Goal: Information Seeking & Learning: Check status

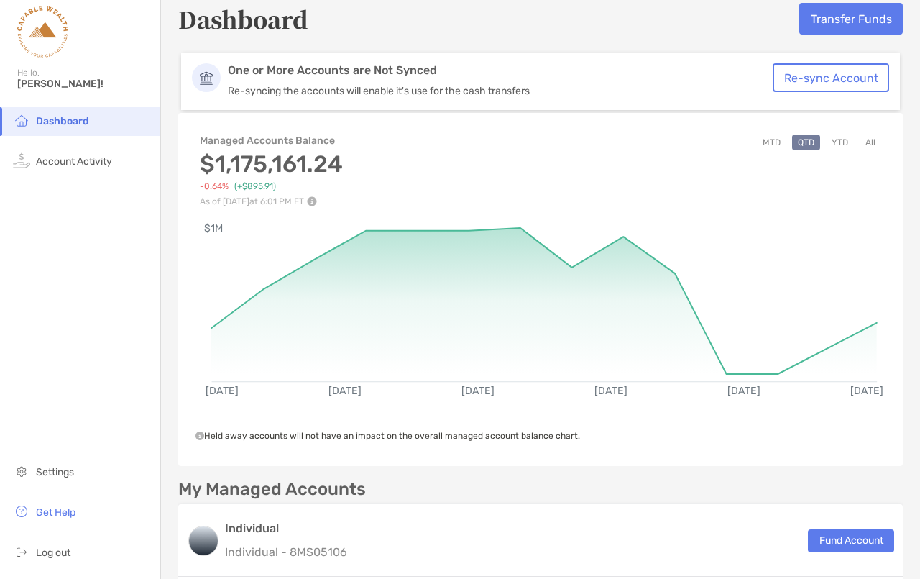
scroll to position [32, 0]
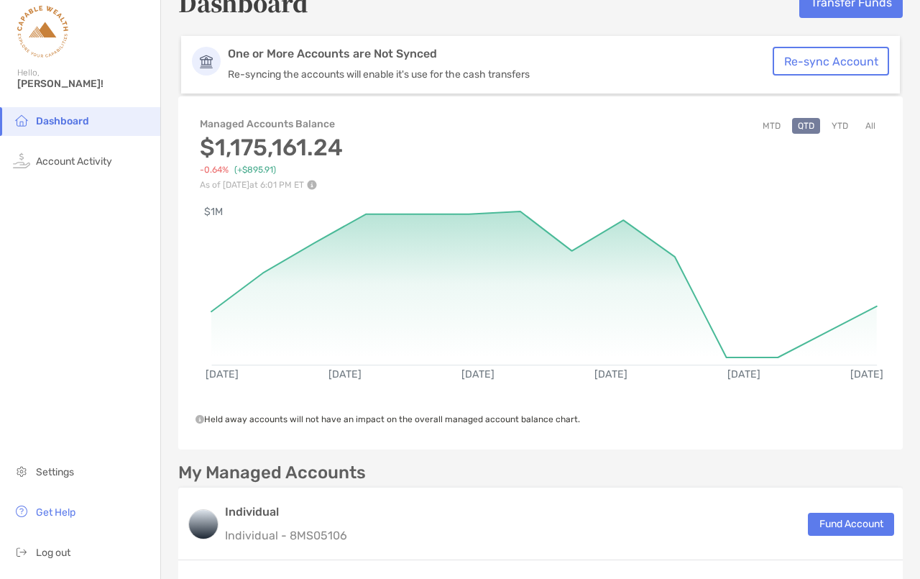
click at [829, 123] on button "YTD" at bounding box center [840, 126] width 28 height 16
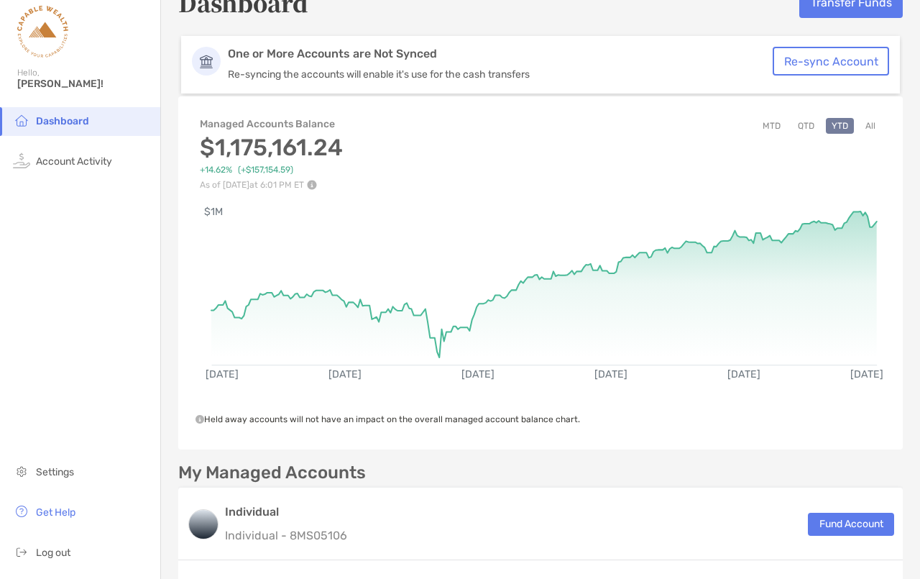
click at [860, 124] on button "All" at bounding box center [871, 126] width 22 height 16
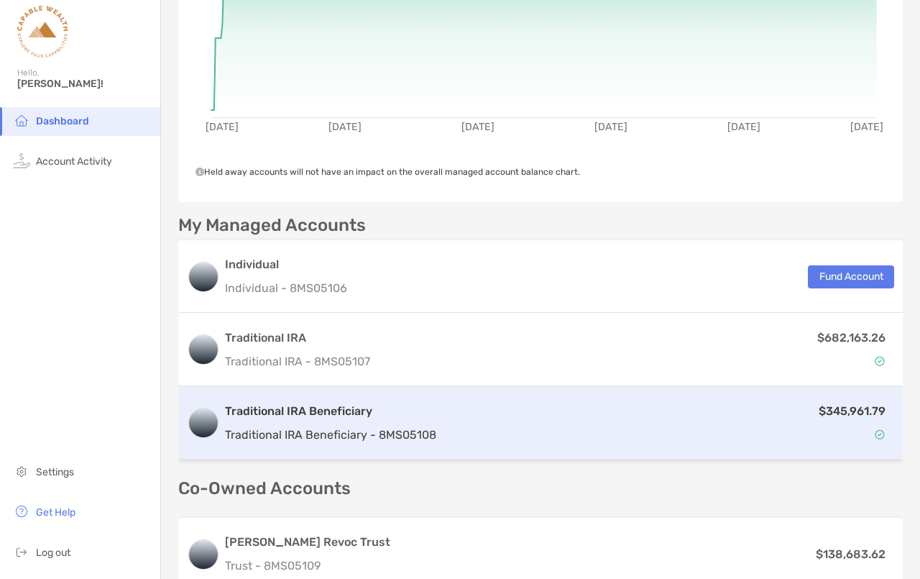
scroll to position [306, 0]
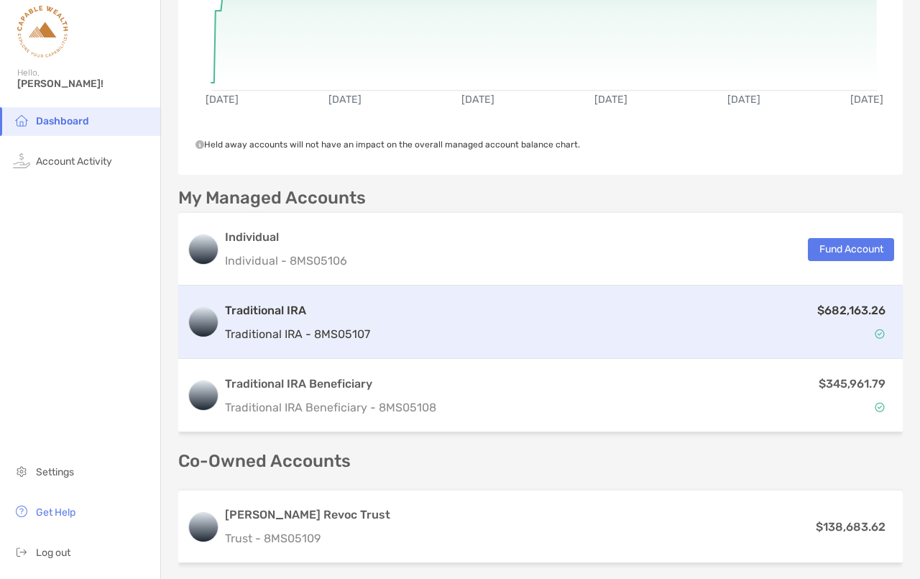
click at [280, 307] on h3 "Traditional IRA" at bounding box center [297, 310] width 145 height 17
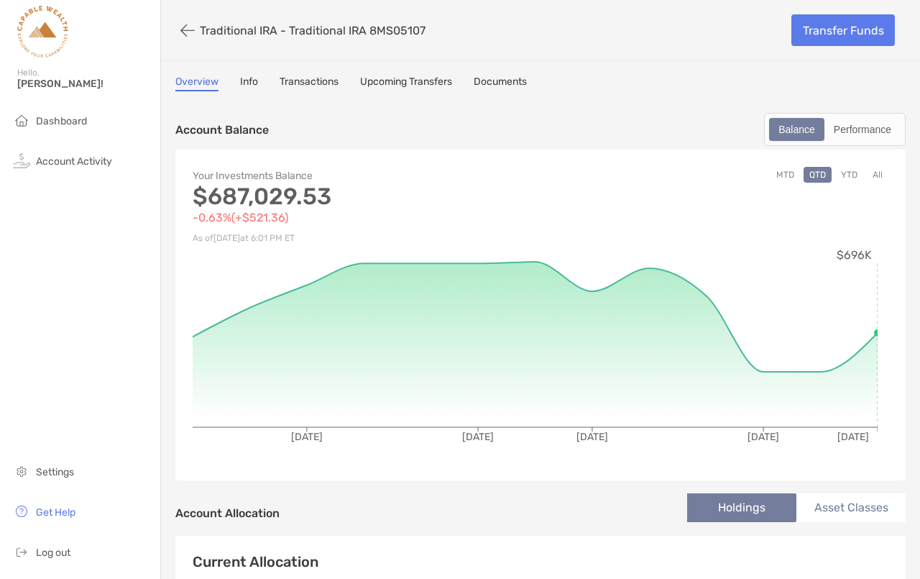
scroll to position [70, 0]
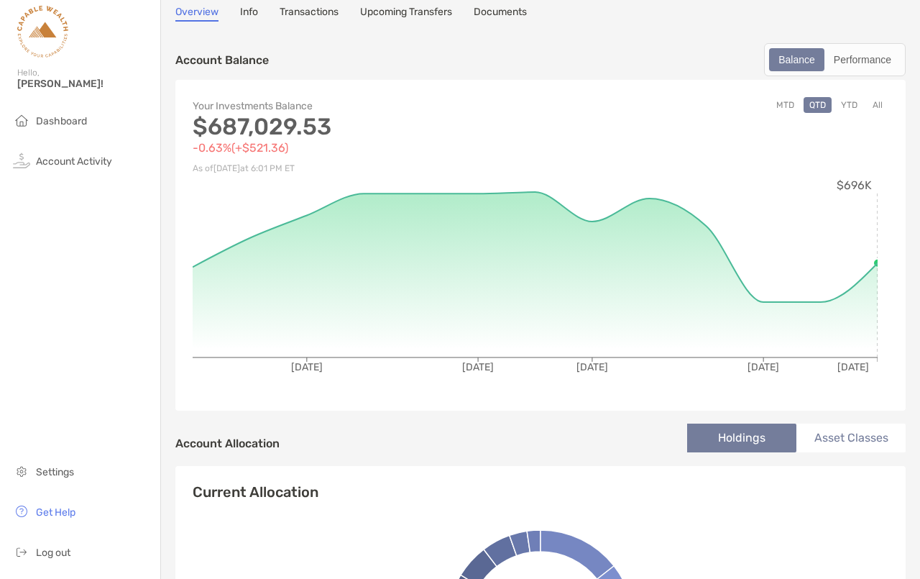
click at [867, 102] on button "All" at bounding box center [878, 105] width 22 height 16
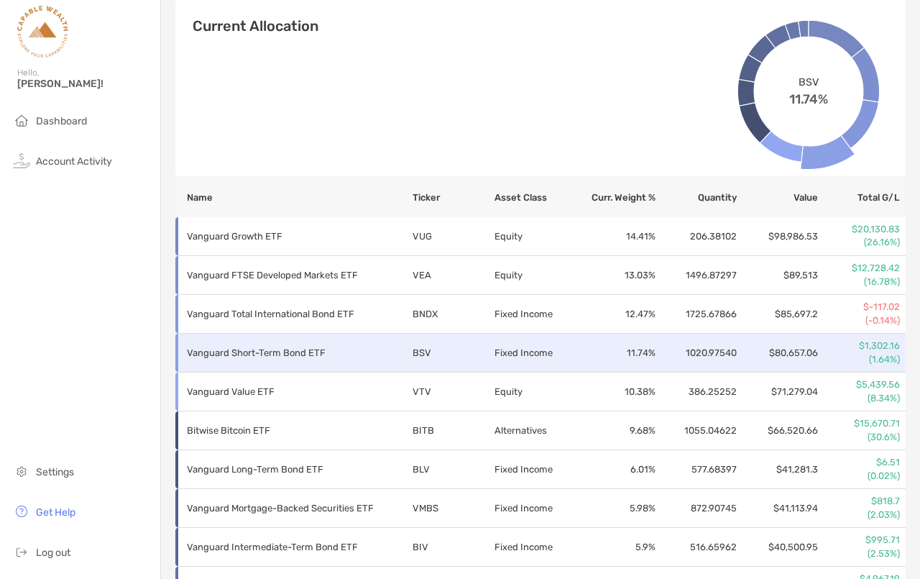
scroll to position [485, 0]
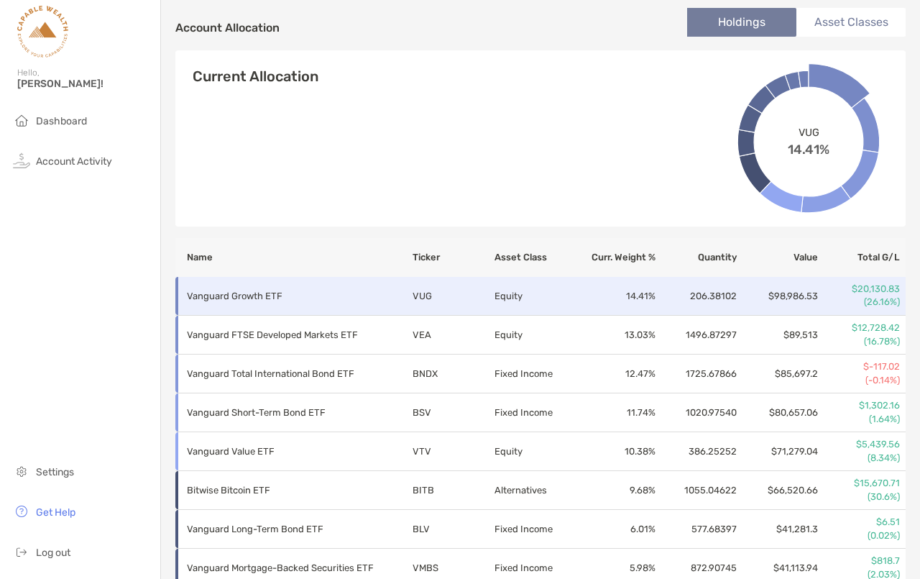
click at [868, 297] on p "(26.16%)" at bounding box center [859, 301] width 81 height 13
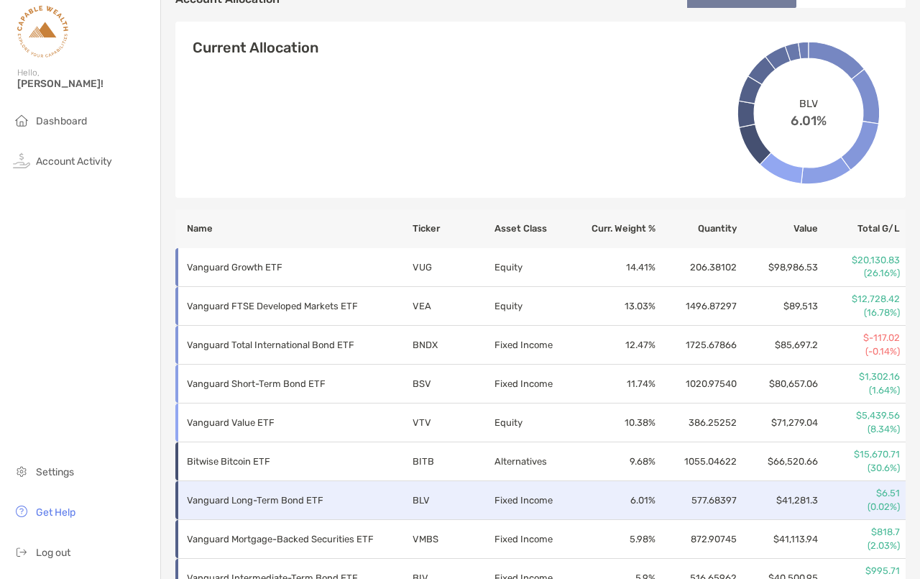
scroll to position [506, 0]
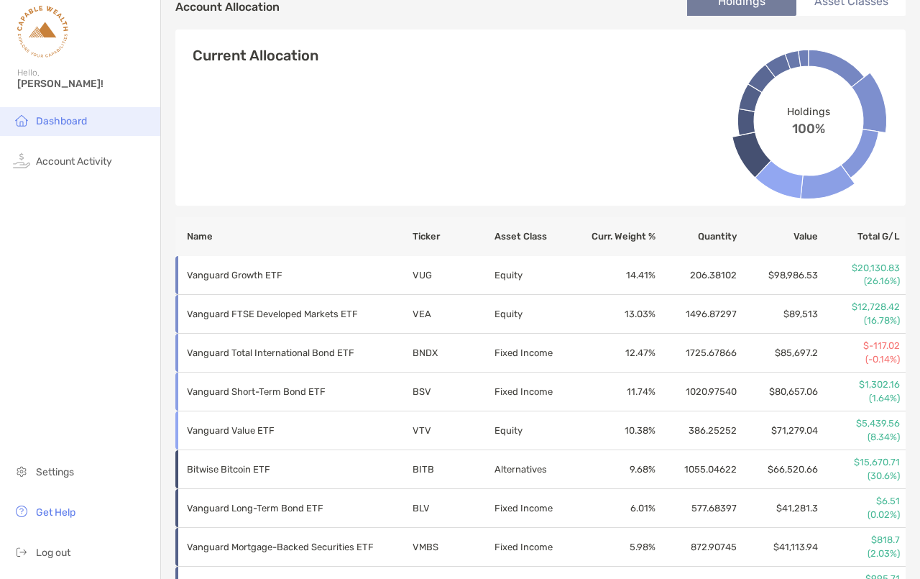
click at [68, 127] on span "Dashboard" at bounding box center [61, 121] width 51 height 12
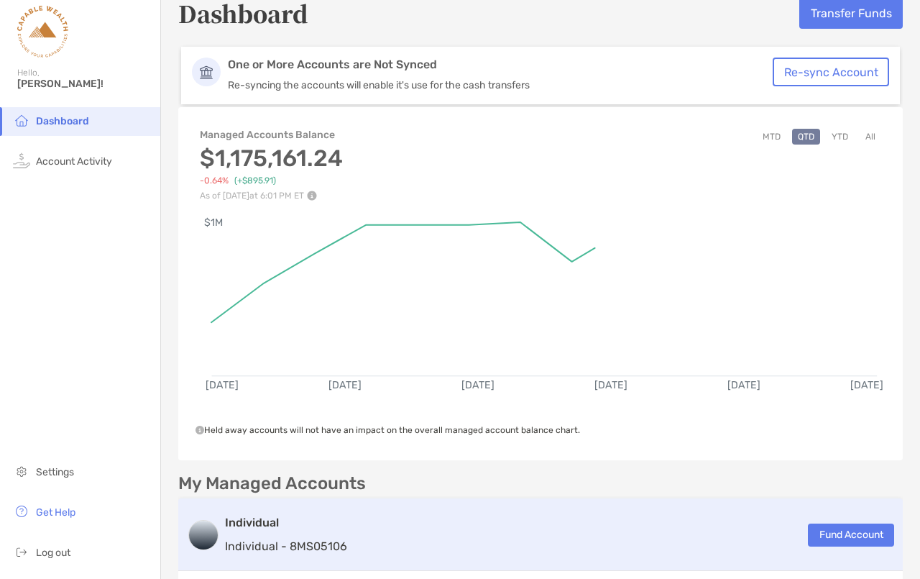
scroll to position [254, 0]
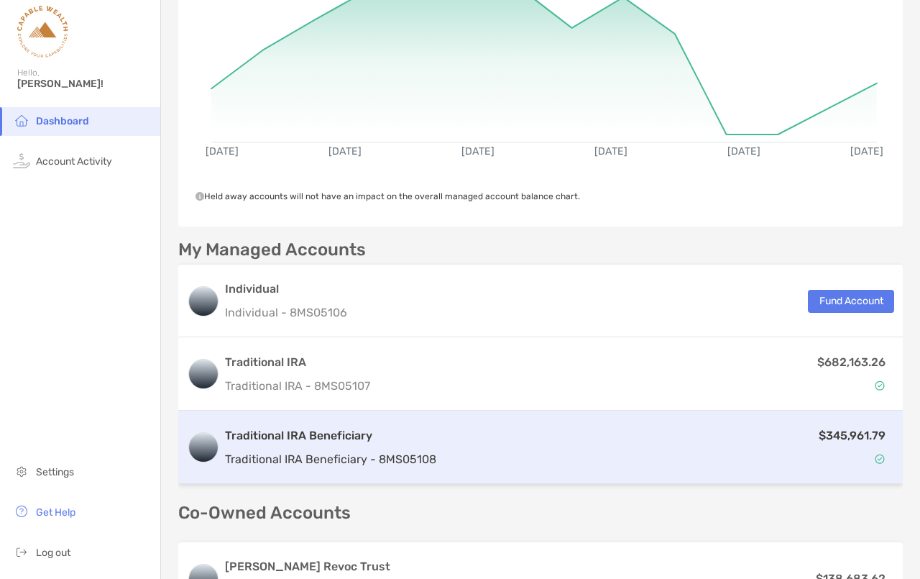
click at [845, 431] on p "$345,961.79" at bounding box center [852, 435] width 67 height 18
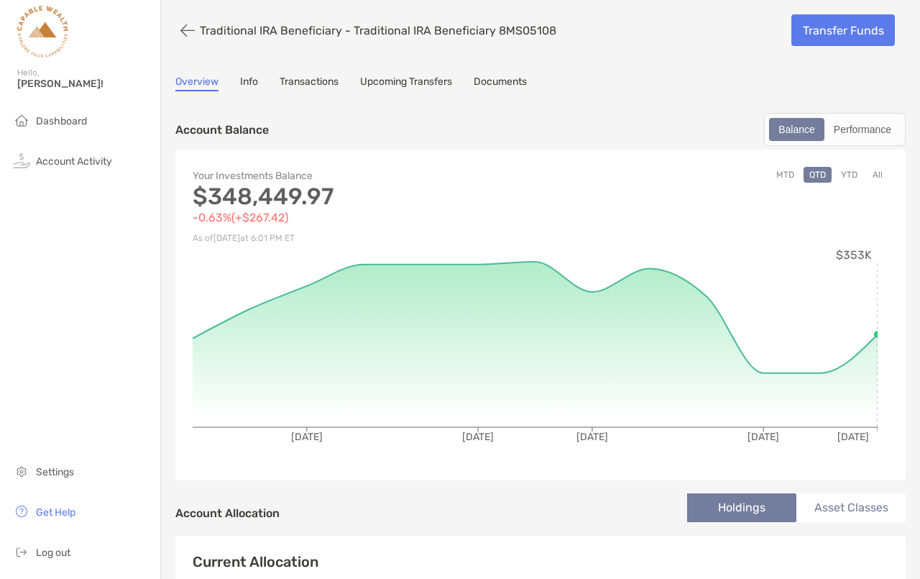
click at [867, 175] on button "All" at bounding box center [878, 175] width 22 height 16
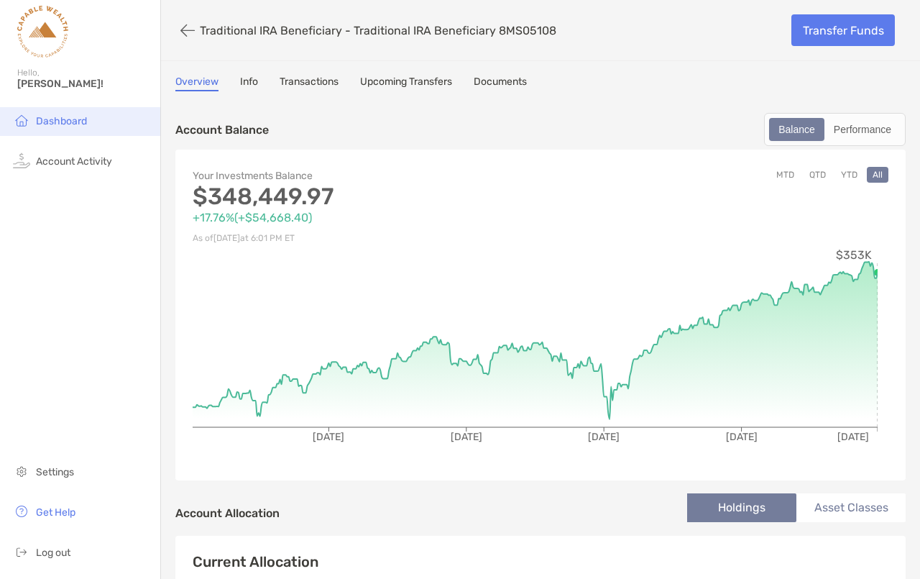
click at [57, 121] on span "Dashboard" at bounding box center [61, 121] width 51 height 12
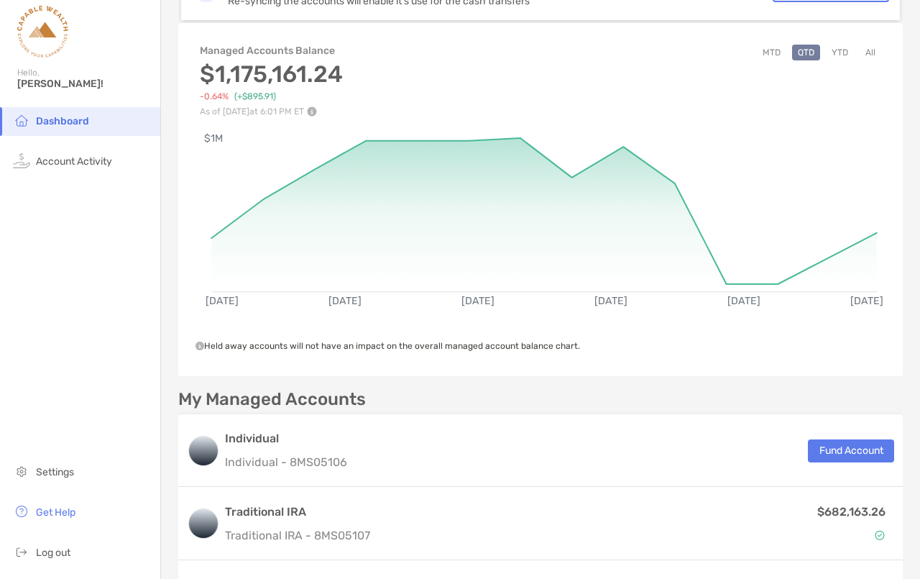
scroll to position [377, 0]
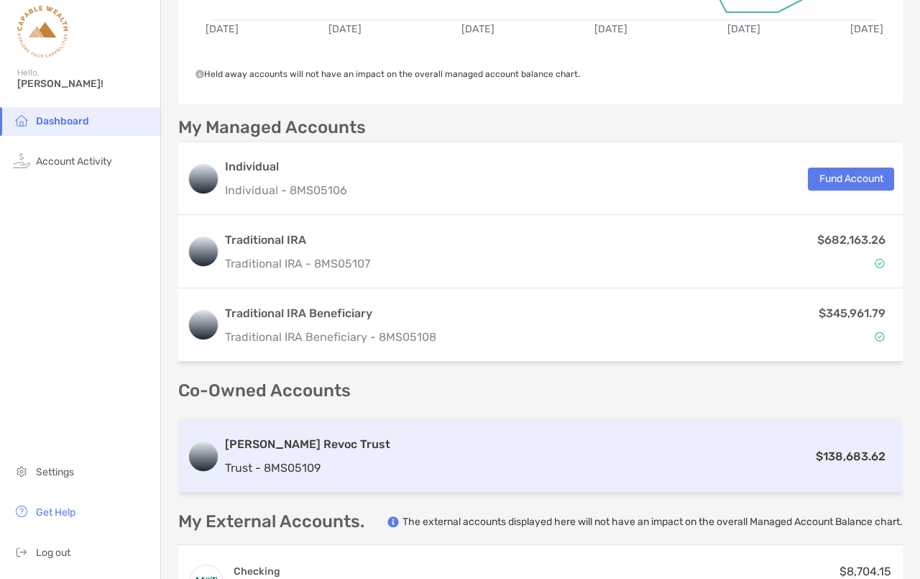
click at [845, 455] on p "$138,683.62" at bounding box center [851, 456] width 70 height 18
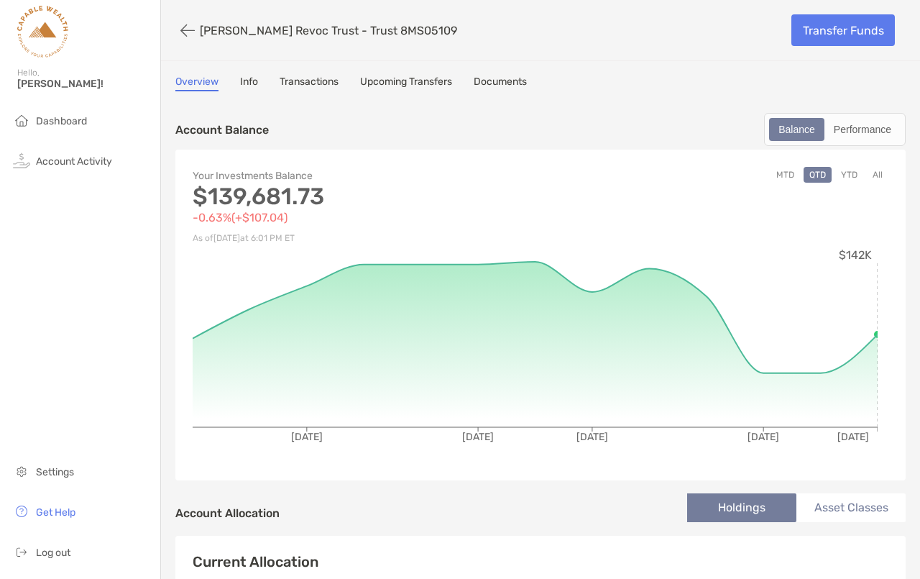
click at [867, 175] on button "All" at bounding box center [878, 175] width 22 height 16
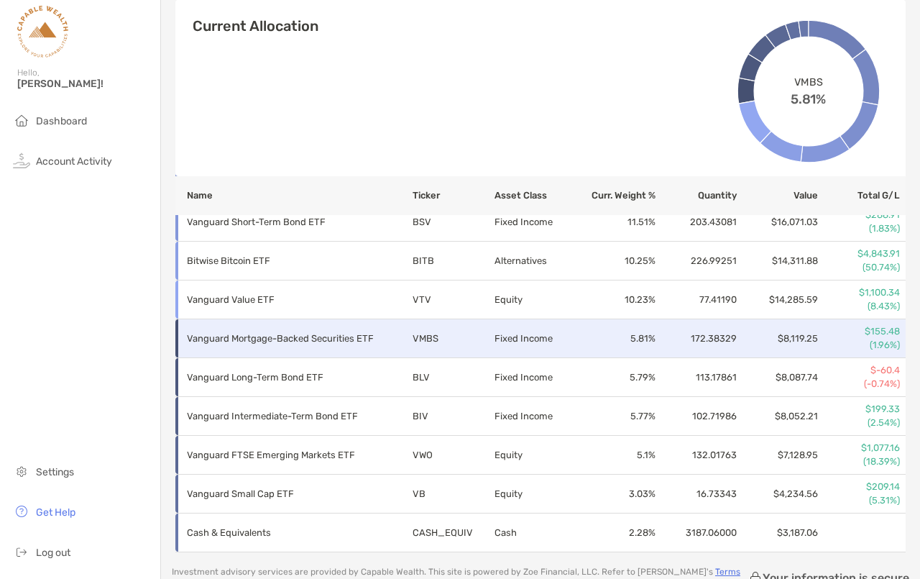
scroll to position [392, 0]
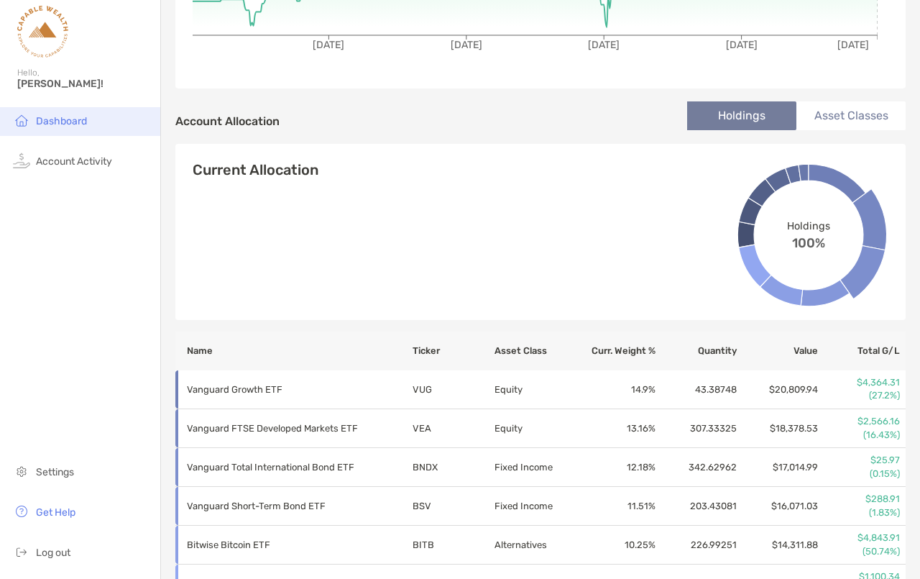
click at [78, 119] on span "Dashboard" at bounding box center [61, 121] width 51 height 12
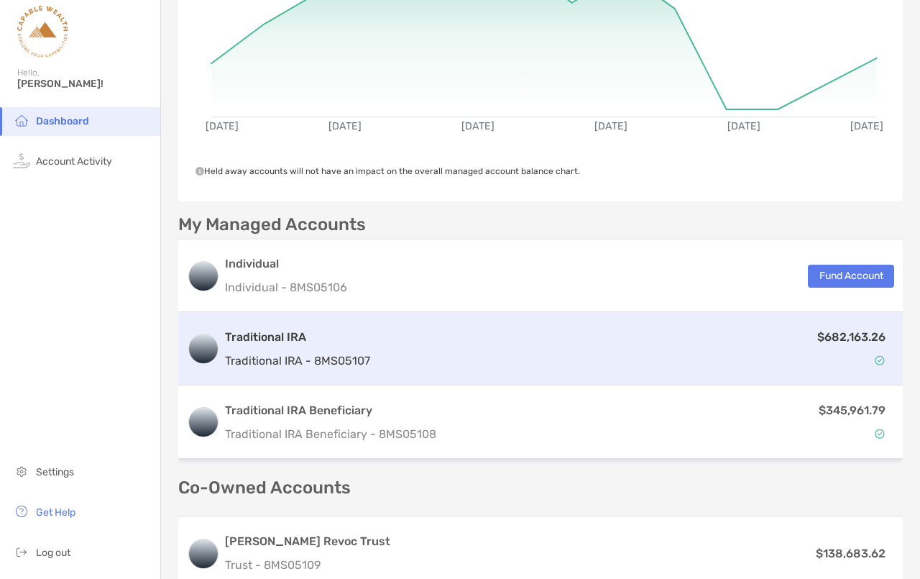
scroll to position [432, 0]
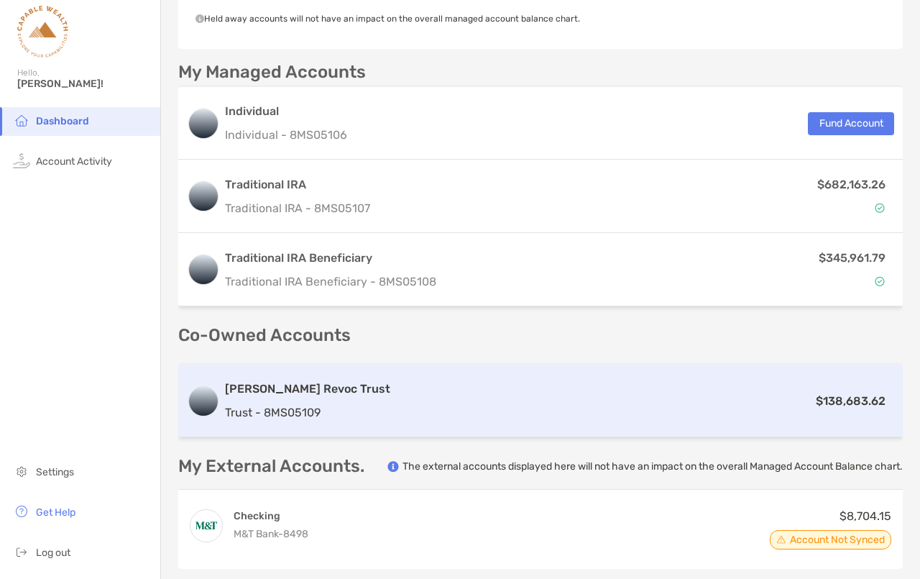
click at [836, 395] on p "$138,683.62" at bounding box center [851, 401] width 70 height 18
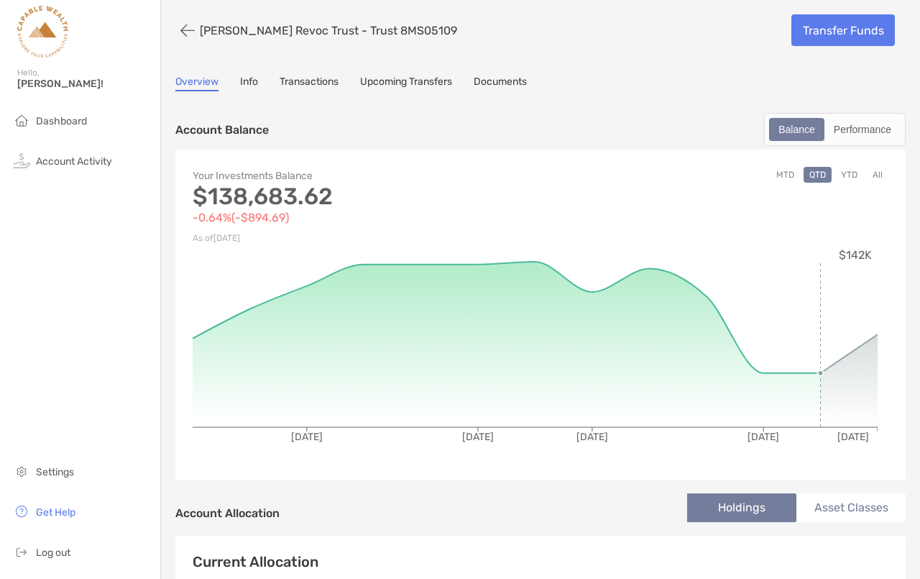
scroll to position [76, 0]
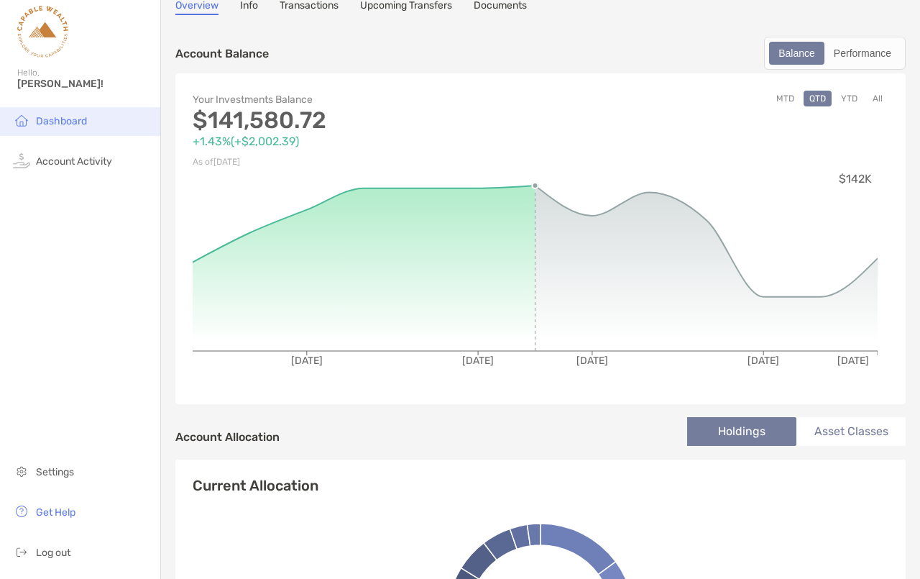
click at [60, 119] on span "Dashboard" at bounding box center [61, 121] width 51 height 12
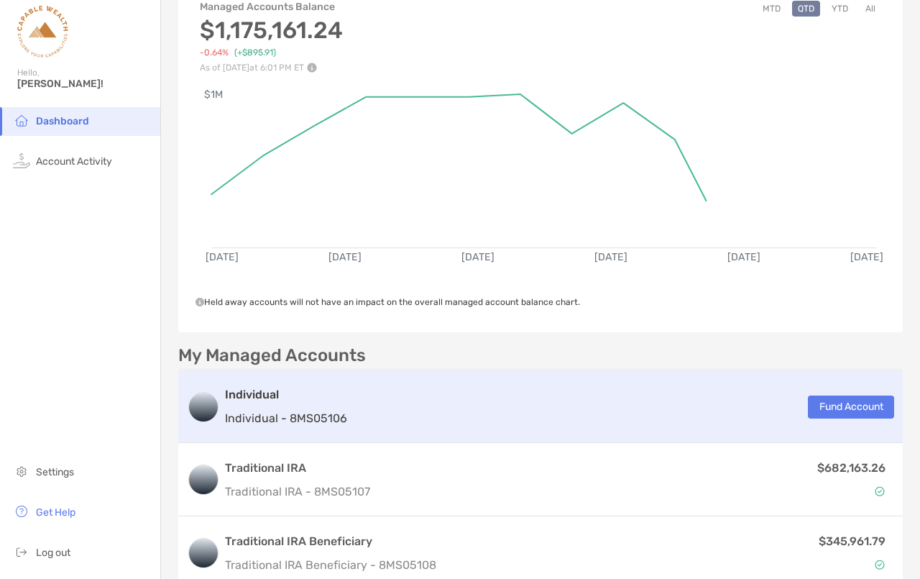
scroll to position [244, 0]
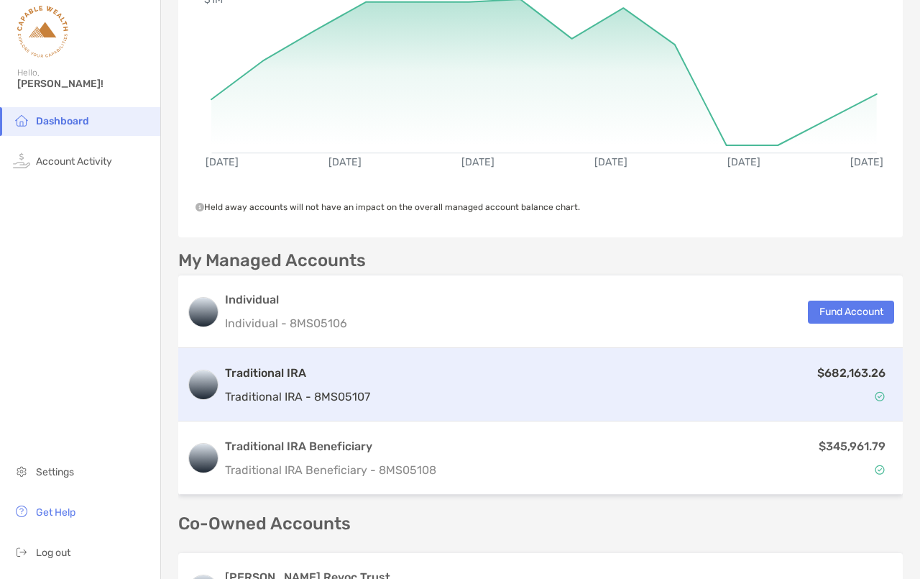
click at [845, 366] on p "$682,163.26" at bounding box center [851, 373] width 68 height 18
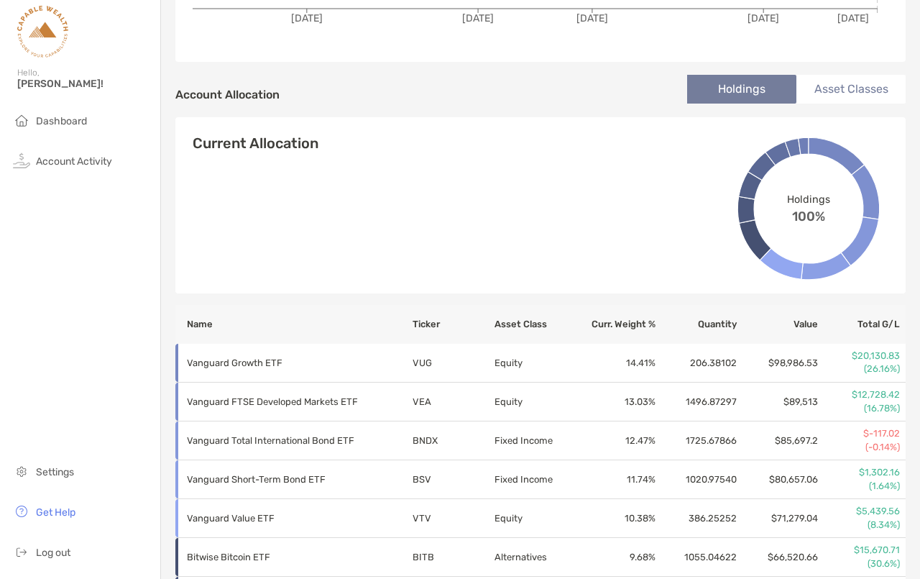
scroll to position [473, 0]
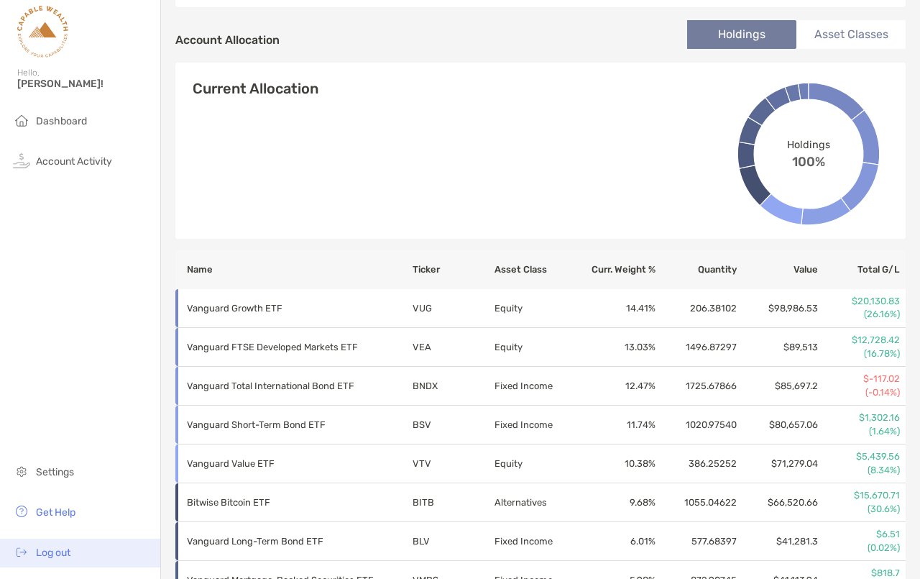
click at [82, 467] on li "Log out" at bounding box center [80, 552] width 160 height 29
